Goal: Information Seeking & Learning: Learn about a topic

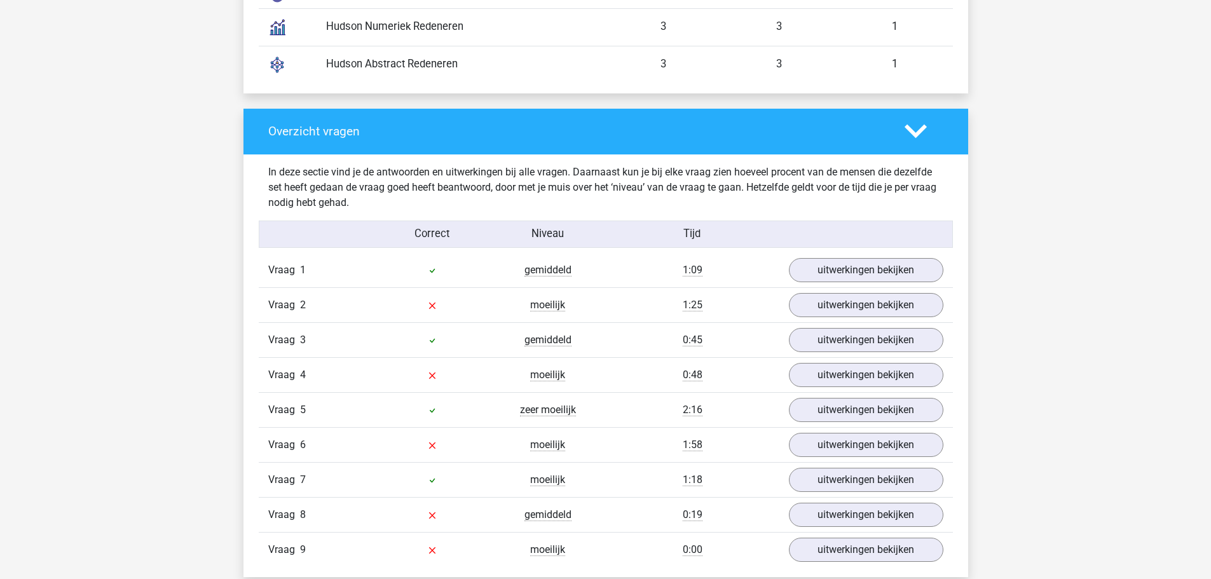
scroll to position [1249, 0]
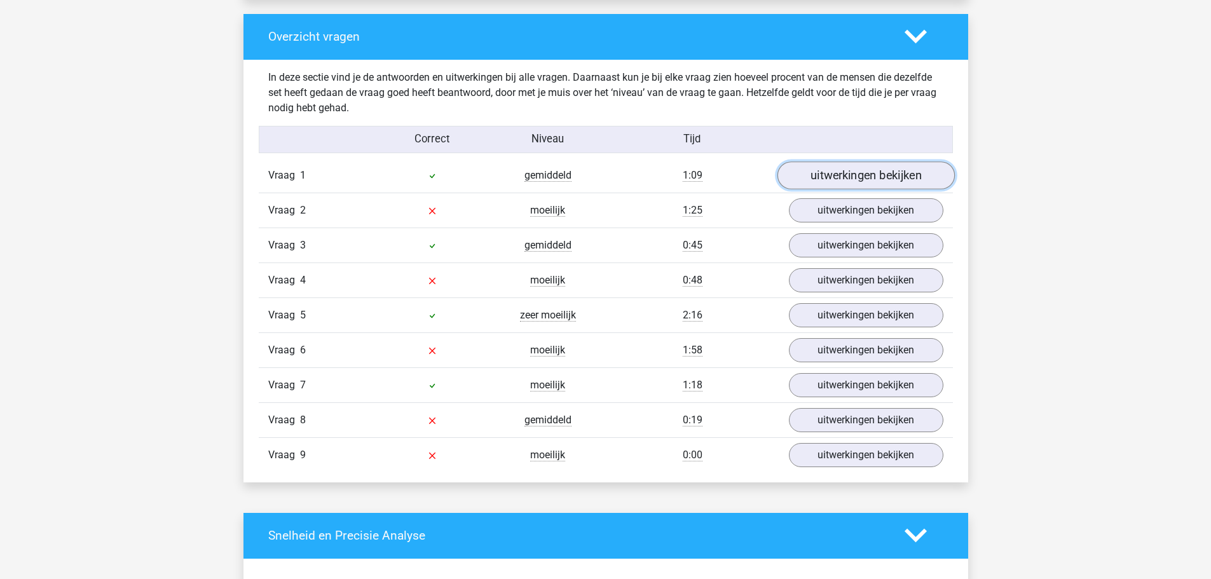
click at [883, 170] on link "uitwerkingen bekijken" at bounding box center [865, 175] width 177 height 28
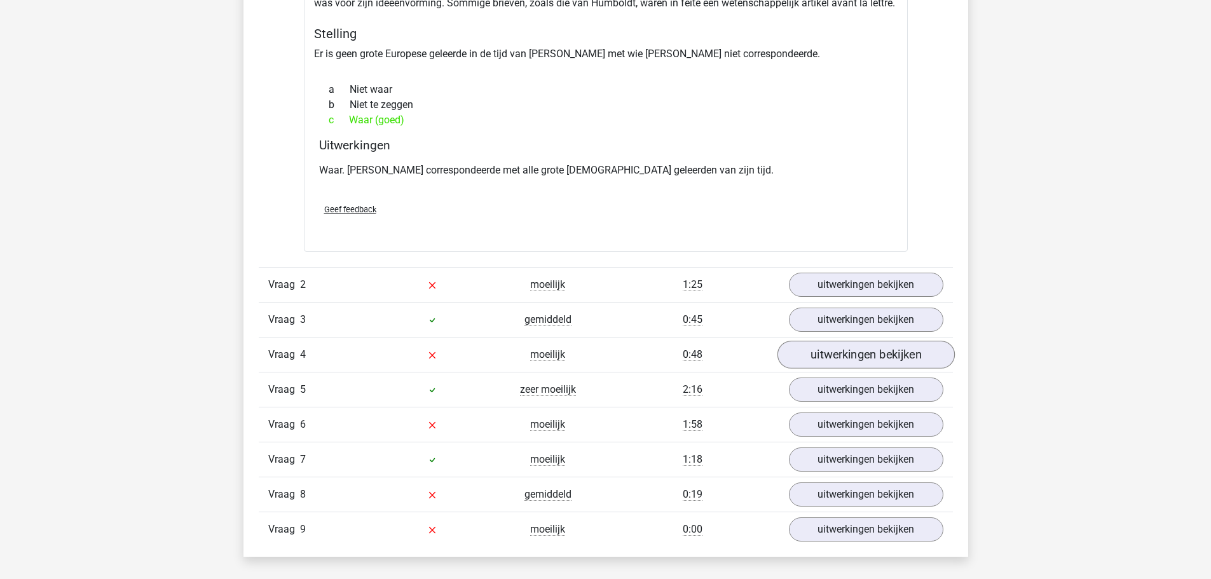
scroll to position [1567, 0]
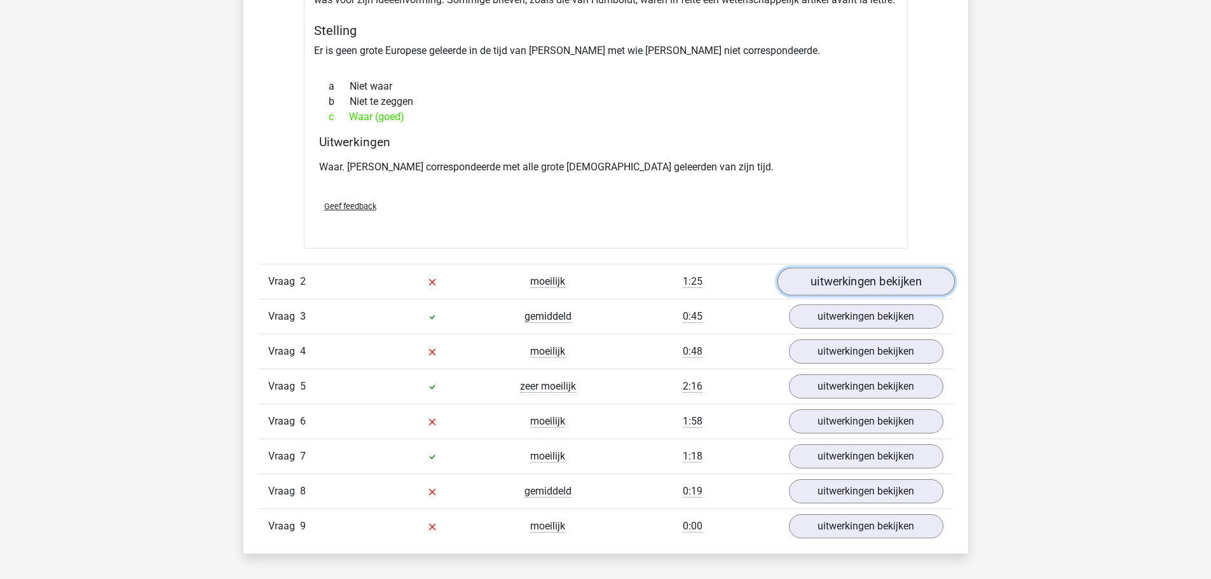
click at [884, 278] on link "uitwerkingen bekijken" at bounding box center [865, 282] width 177 height 28
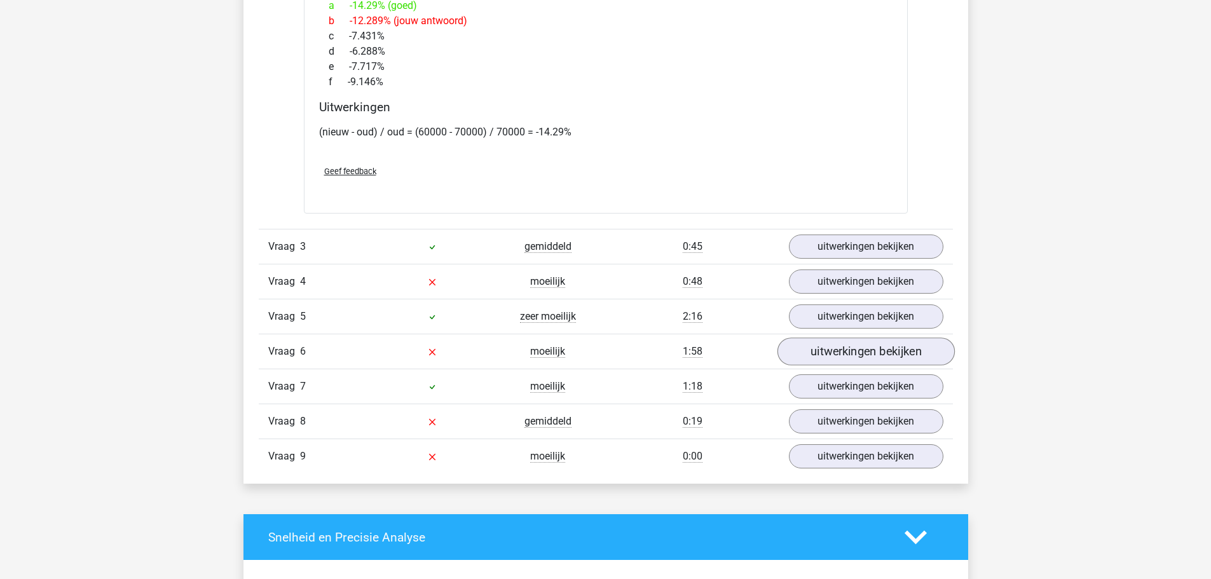
scroll to position [2584, 0]
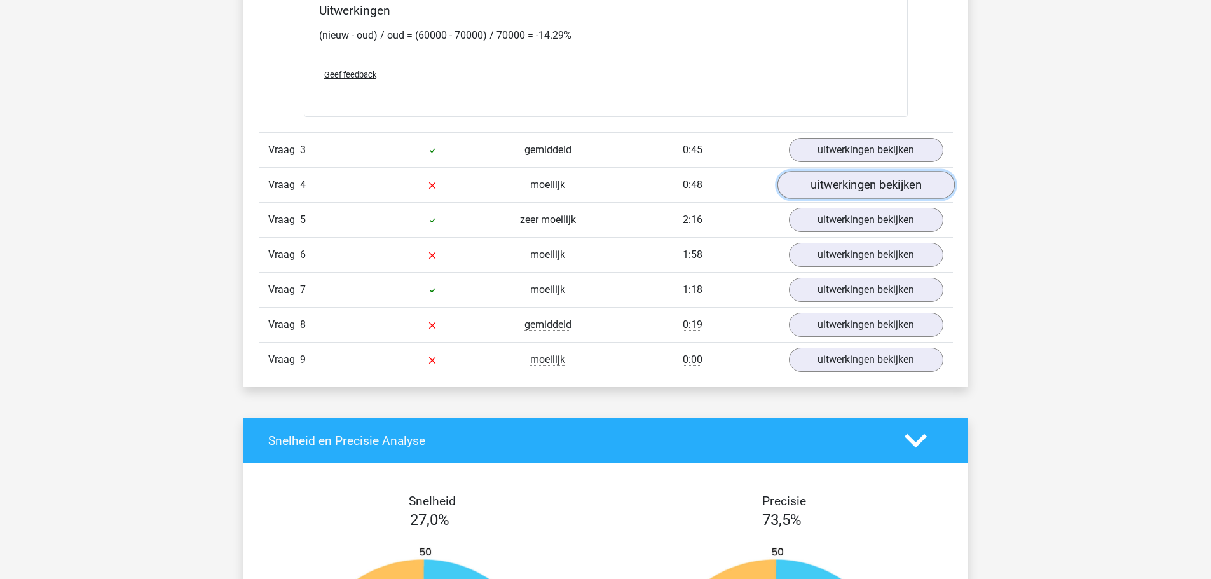
click at [869, 186] on link "uitwerkingen bekijken" at bounding box center [865, 185] width 177 height 28
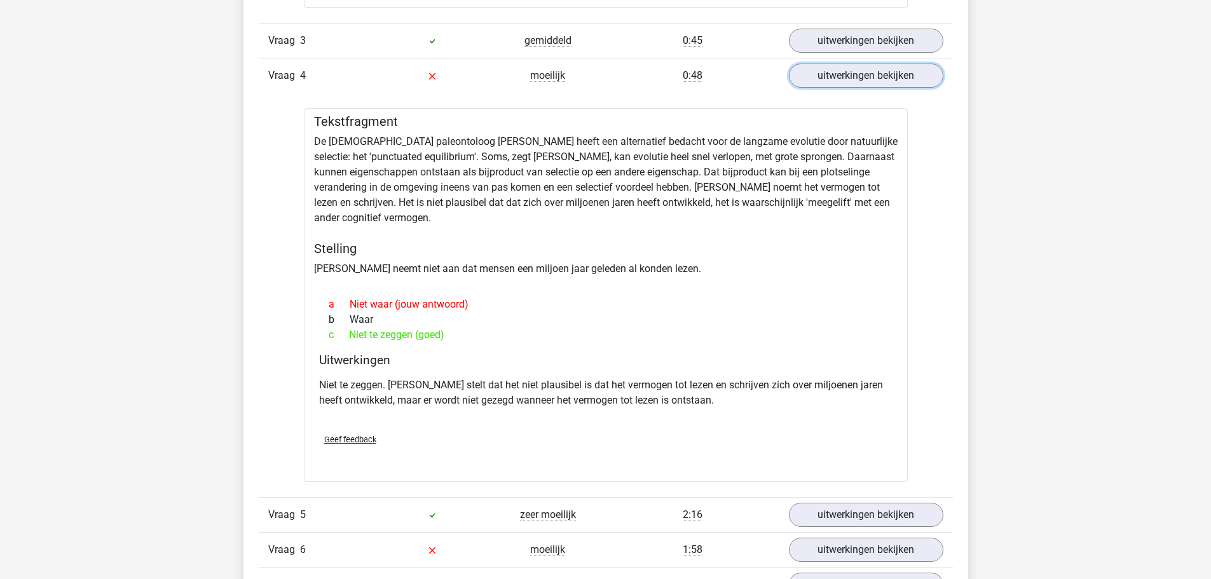
scroll to position [2902, 0]
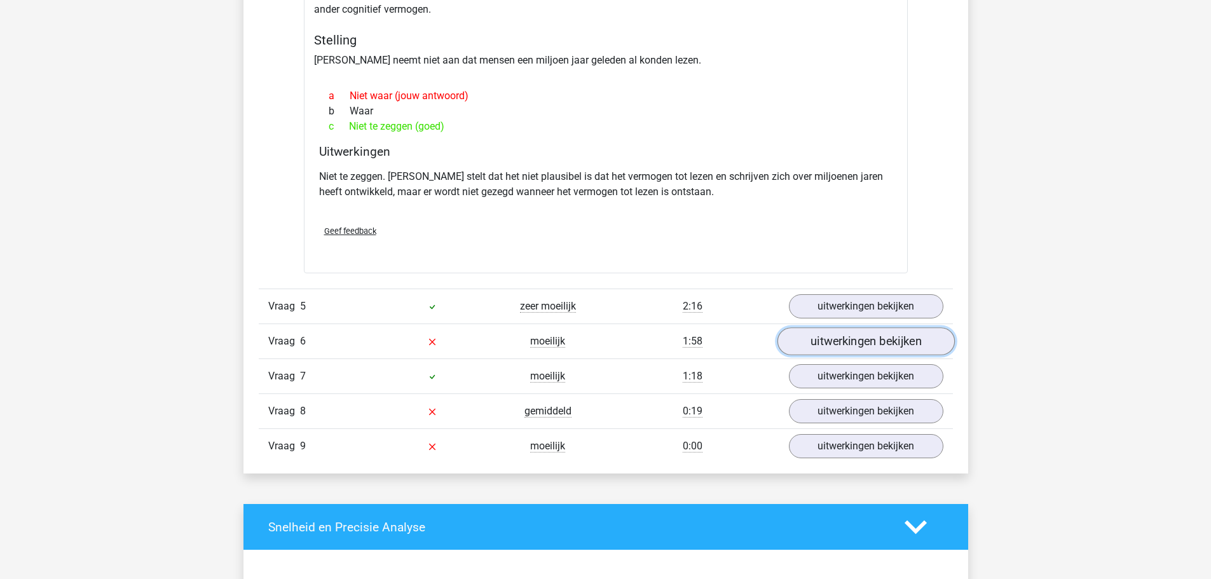
click at [890, 341] on link "uitwerkingen bekijken" at bounding box center [865, 342] width 177 height 28
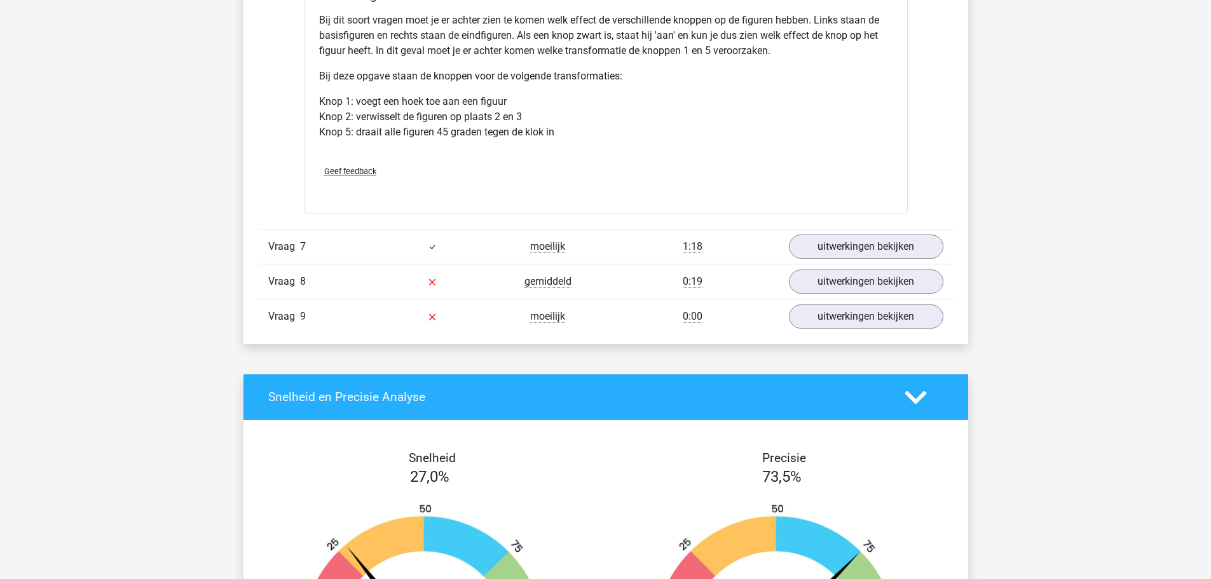
scroll to position [3855, 0]
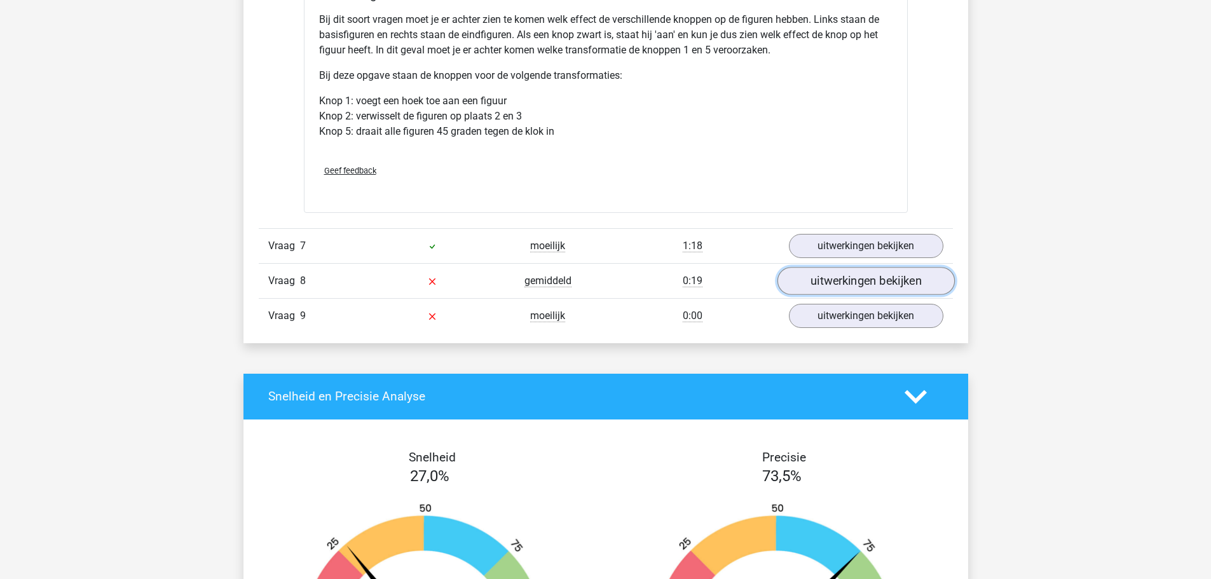
click at [848, 286] on link "uitwerkingen bekijken" at bounding box center [865, 281] width 177 height 28
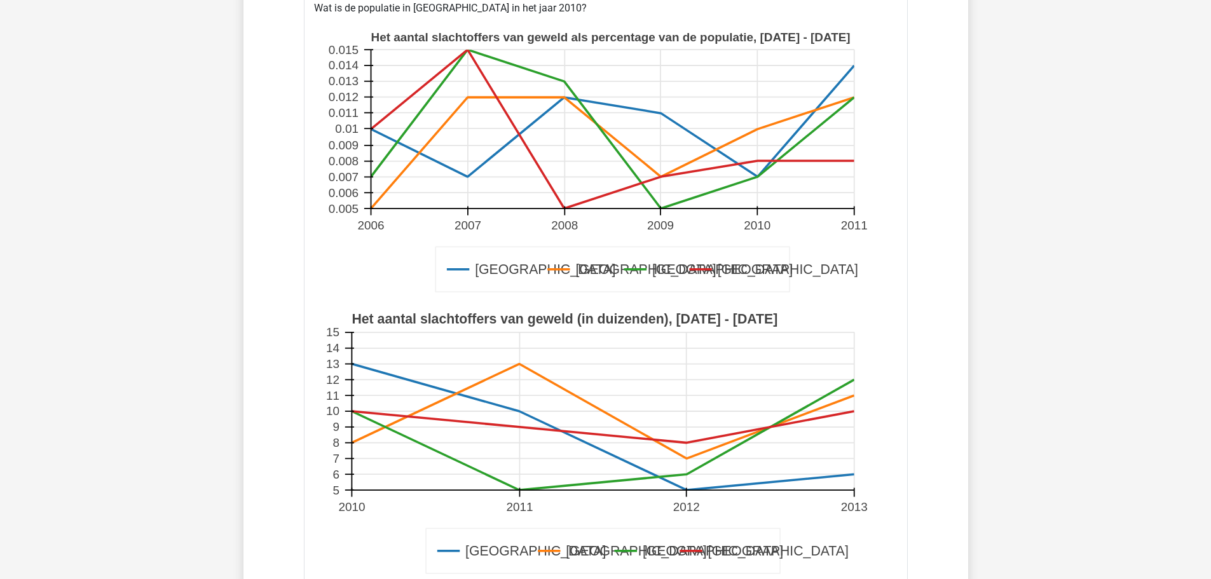
scroll to position [4173, 0]
click at [758, 175] on g "Amsterdam [GEOGRAPHIC_DATA] [GEOGRAPHIC_DATA] [GEOGRAPHIC_DATA] Het aantal slac…" at bounding box center [605, 163] width 563 height 282
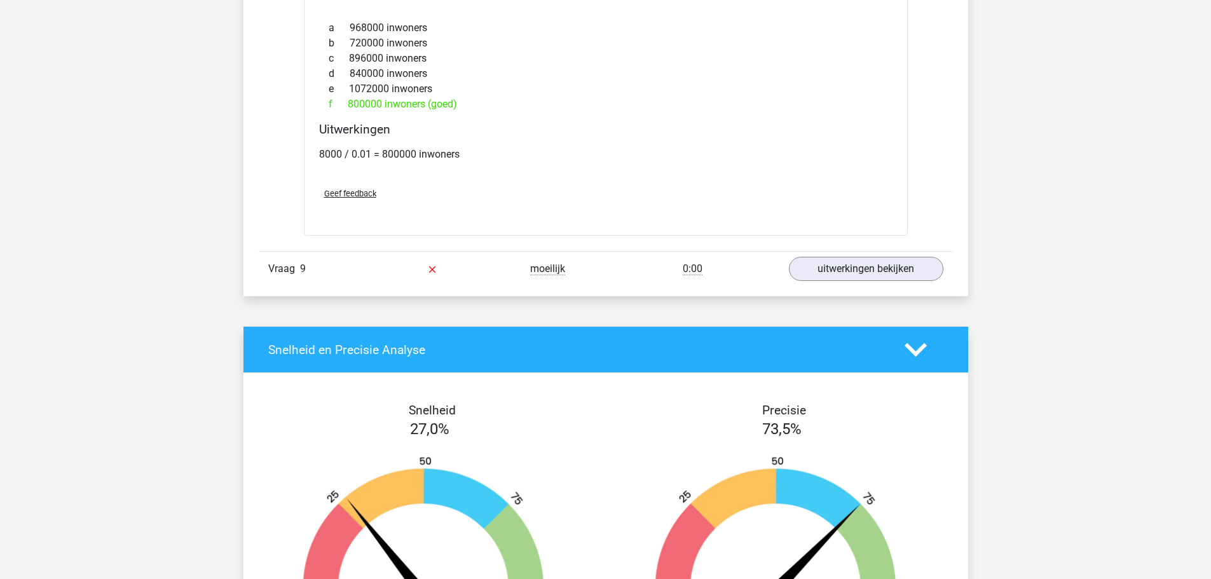
scroll to position [4809, 0]
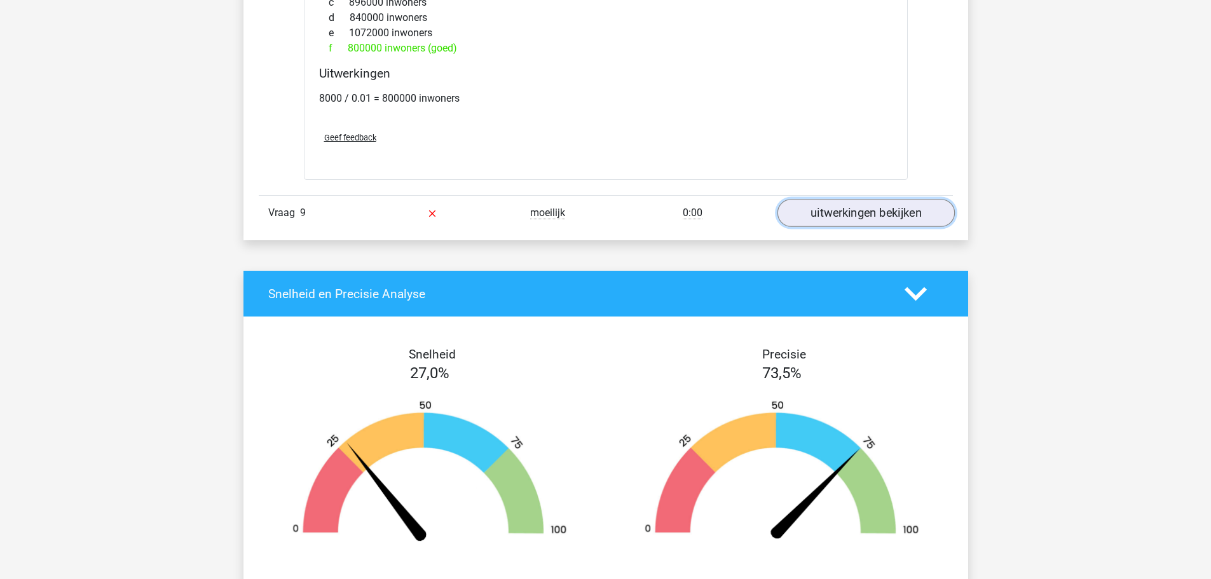
click at [864, 216] on link "uitwerkingen bekijken" at bounding box center [865, 213] width 177 height 28
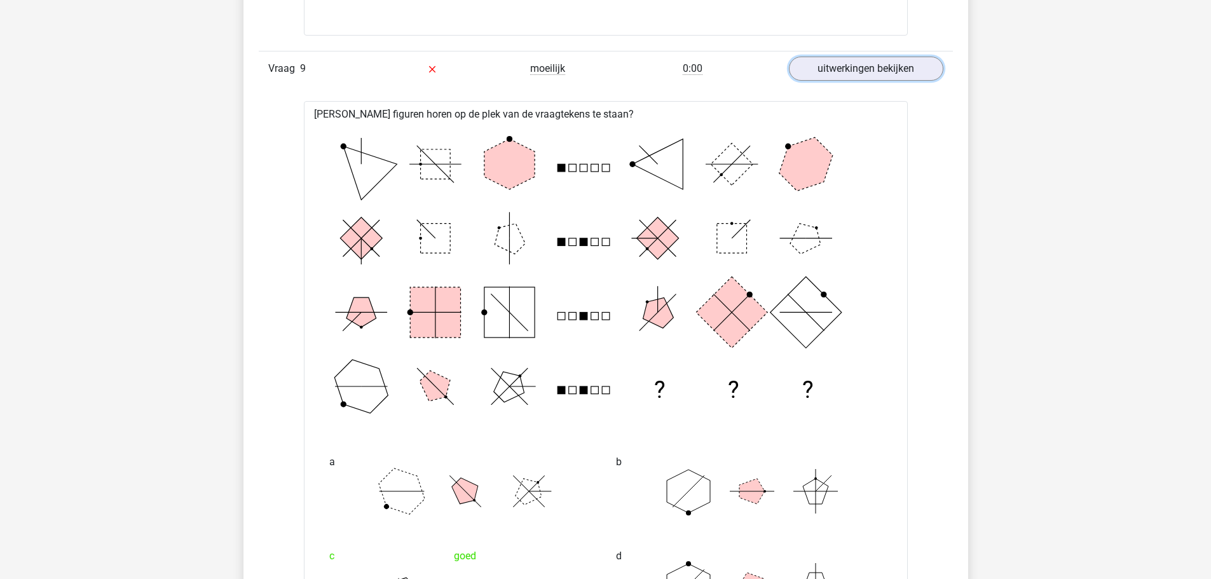
scroll to position [4936, 0]
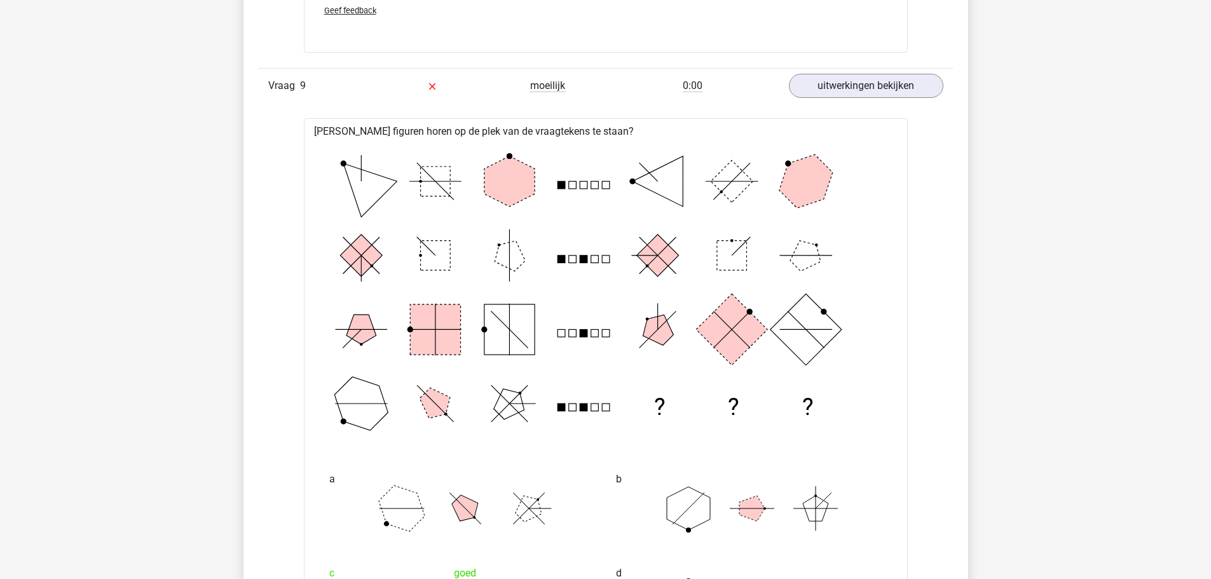
drag, startPoint x: 673, startPoint y: 170, endPoint x: 681, endPoint y: 170, distance: 7.6
click at [681, 170] on polygon at bounding box center [657, 181] width 50 height 50
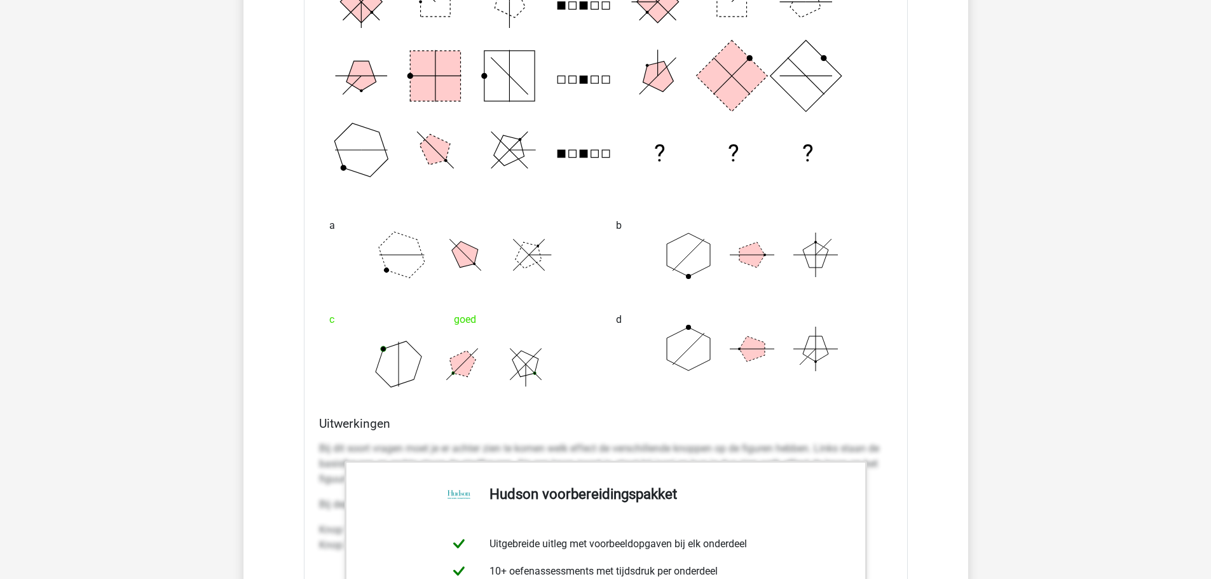
scroll to position [5127, 0]
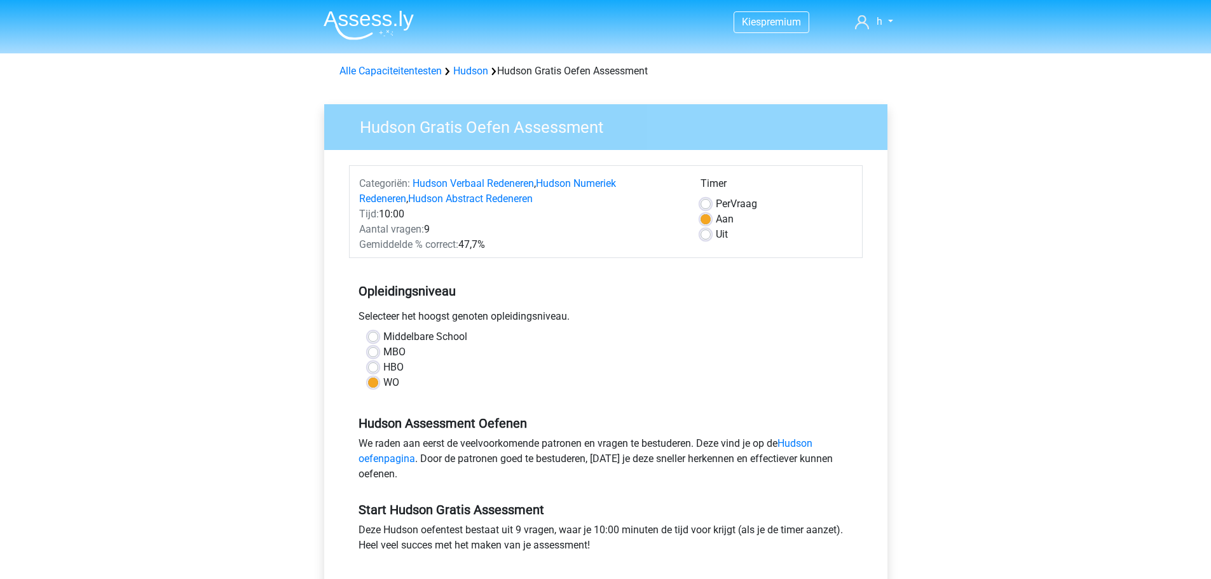
scroll to position [362, 0]
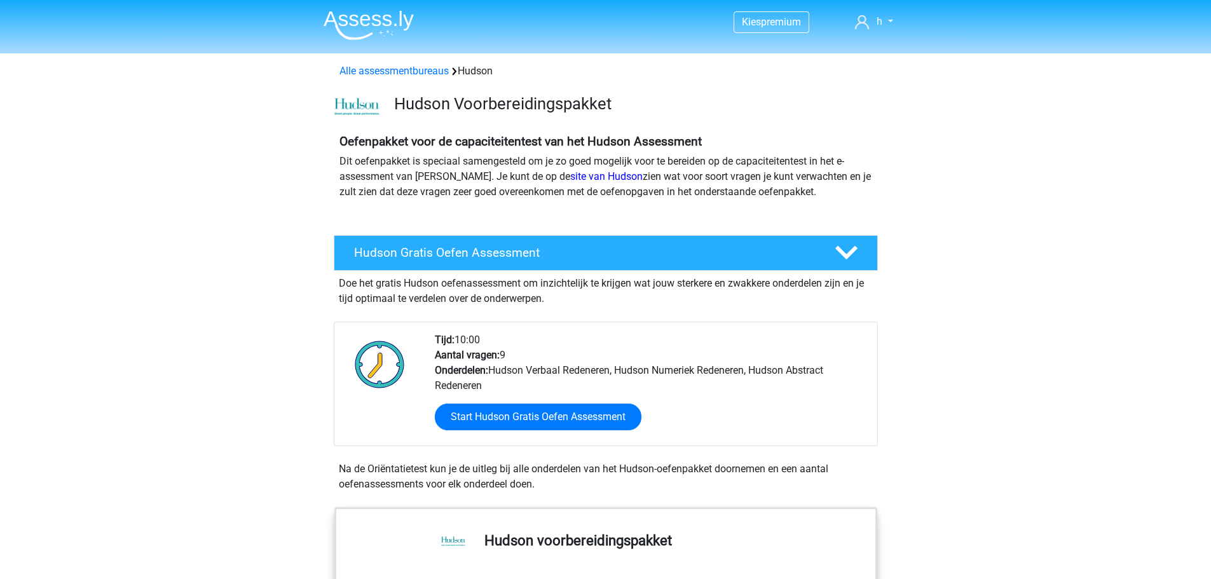
scroll to position [285, 0]
drag, startPoint x: 322, startPoint y: 17, endPoint x: 430, endPoint y: 26, distance: 108.5
click at [430, 26] on nav "Kies premium h [EMAIL_ADDRESS][DOMAIN_NAME]" at bounding box center [605, 22] width 585 height 41
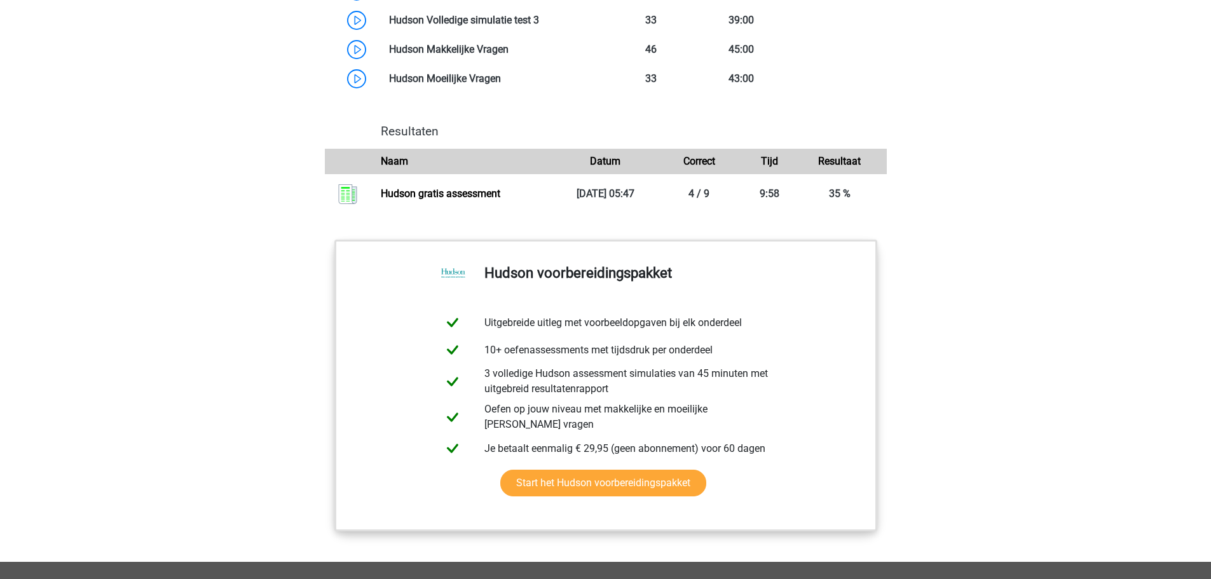
scroll to position [1144, 0]
